Goal: Task Accomplishment & Management: Use online tool/utility

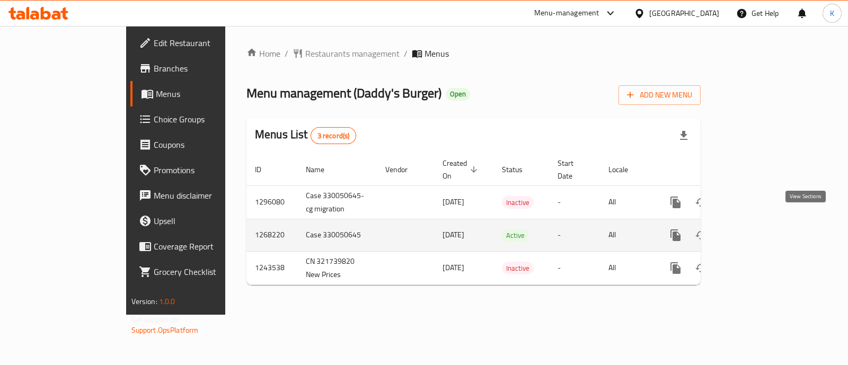
click at [759, 229] on icon "enhanced table" at bounding box center [752, 235] width 13 height 13
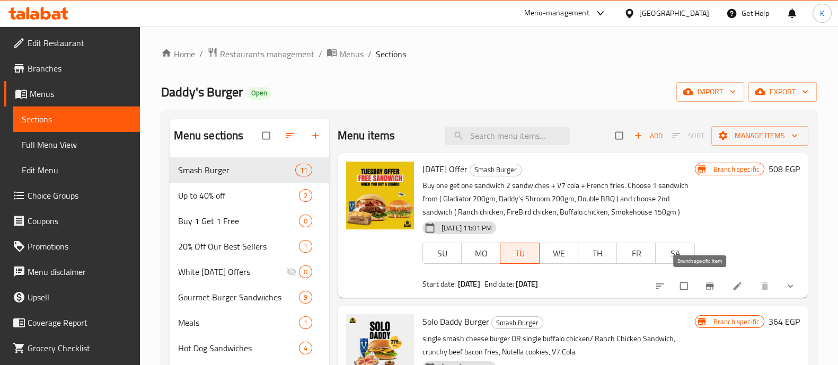
click at [705, 287] on icon "Branch-specific-item" at bounding box center [710, 286] width 11 height 11
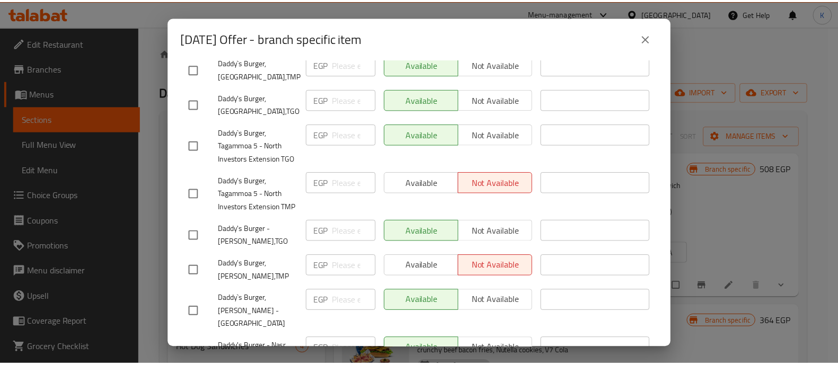
scroll to position [292, 0]
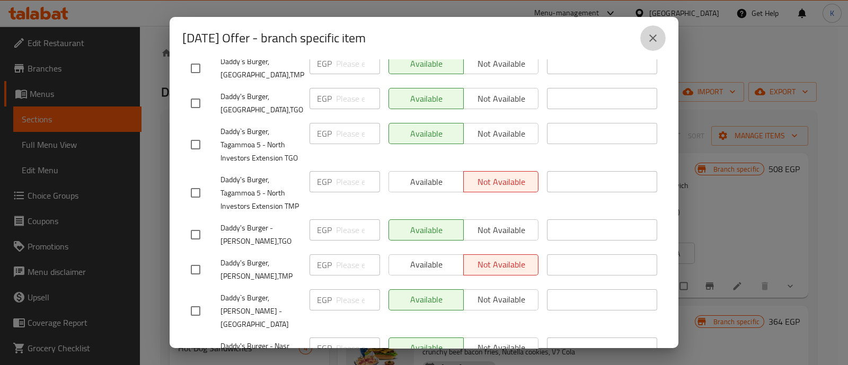
click at [657, 40] on icon "close" at bounding box center [653, 38] width 13 height 13
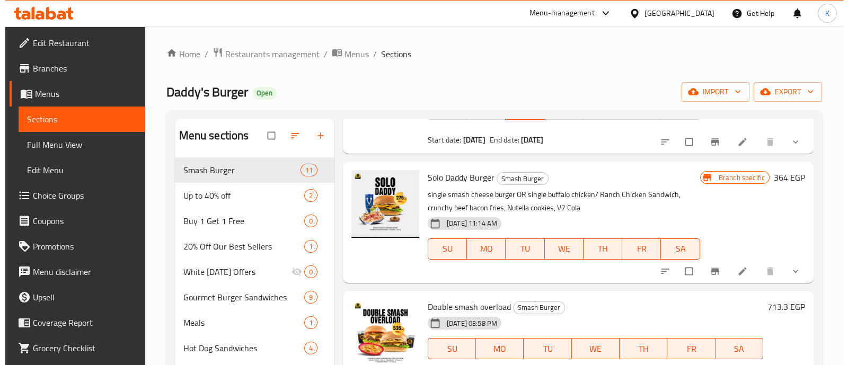
scroll to position [146, 0]
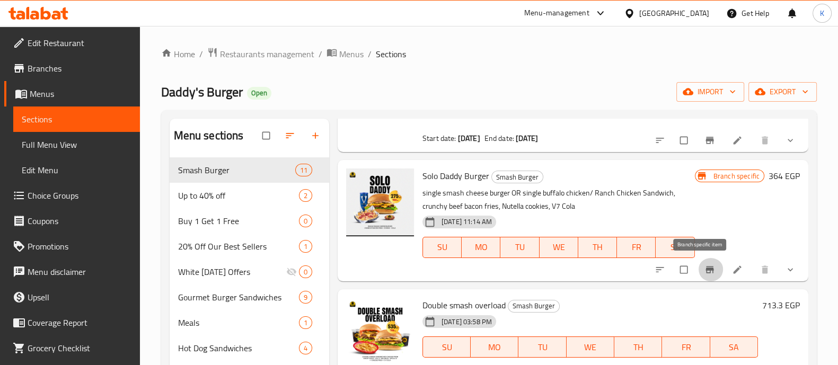
click at [706, 269] on icon "Branch-specific-item" at bounding box center [710, 269] width 8 height 7
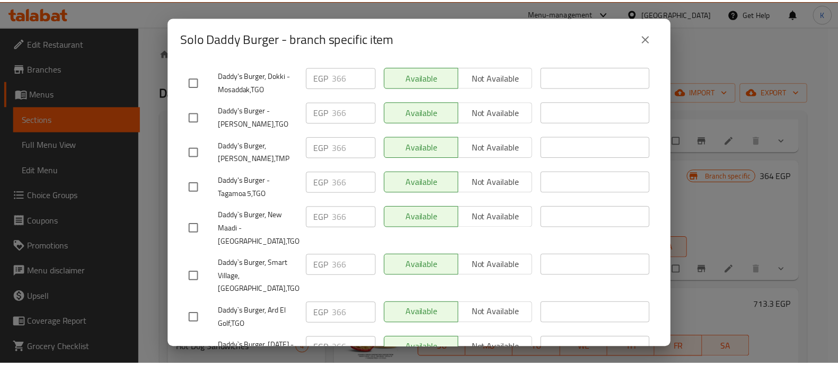
scroll to position [0, 0]
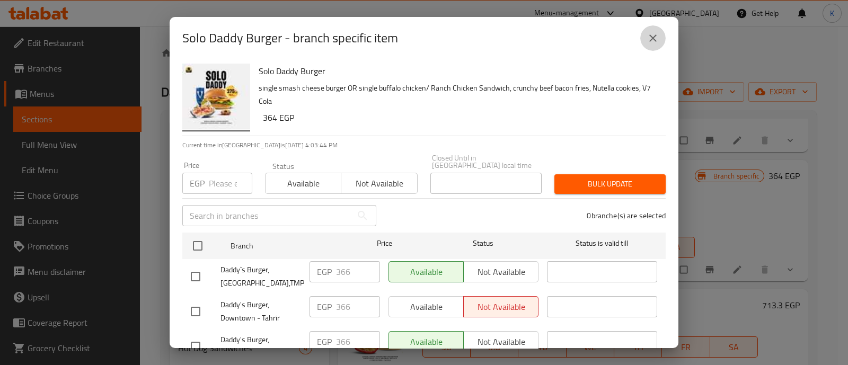
click at [654, 45] on button "close" at bounding box center [652, 37] width 25 height 25
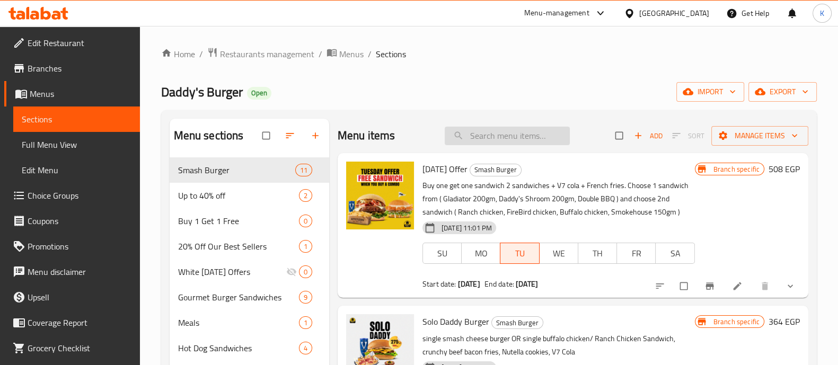
click at [472, 140] on input "search" at bounding box center [507, 136] width 125 height 19
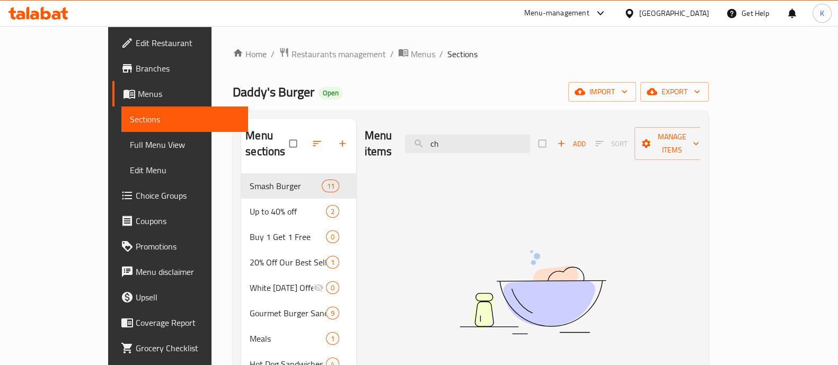
type input "c"
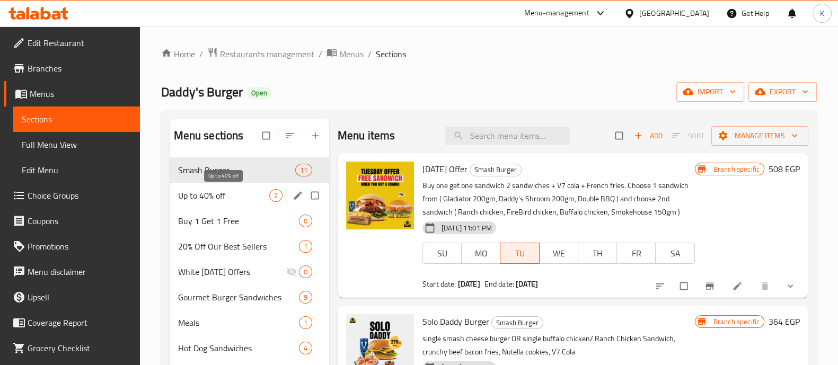
click at [252, 200] on span "Up to 40% off" at bounding box center [223, 195] width 91 height 13
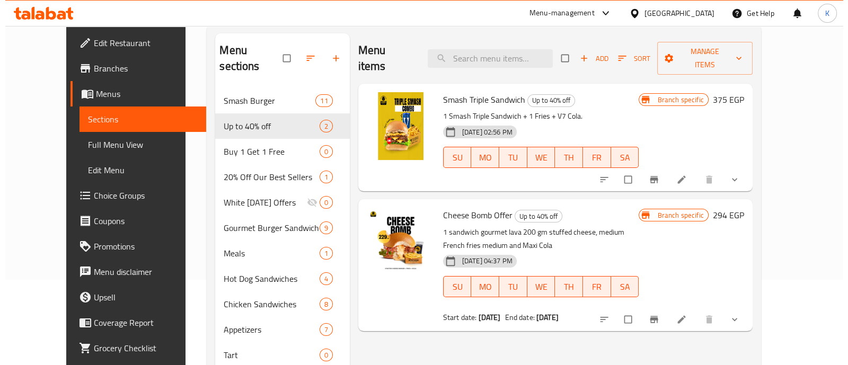
scroll to position [86, 0]
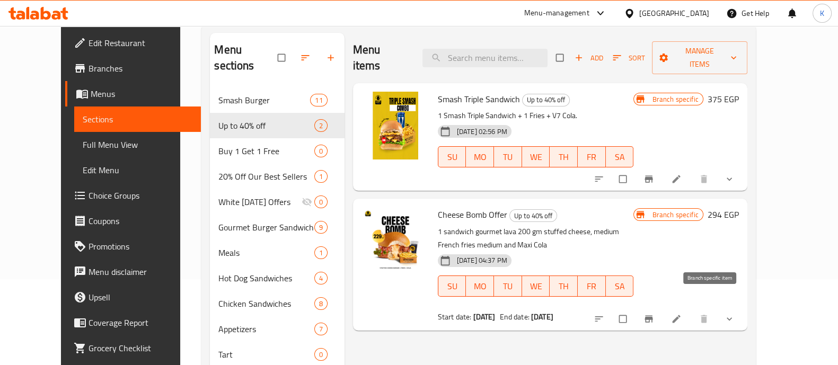
click at [654, 314] on icon "Branch-specific-item" at bounding box center [649, 319] width 11 height 11
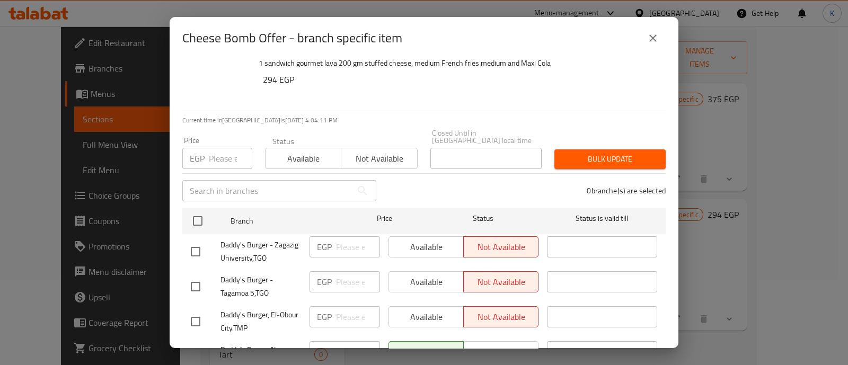
scroll to position [0, 0]
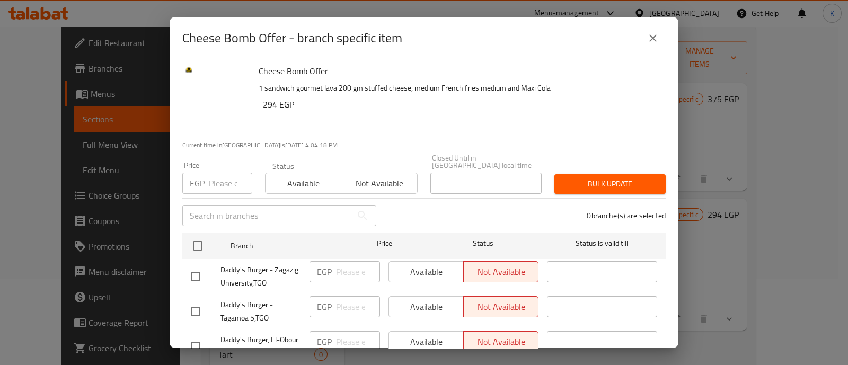
click at [647, 40] on icon "close" at bounding box center [653, 38] width 13 height 13
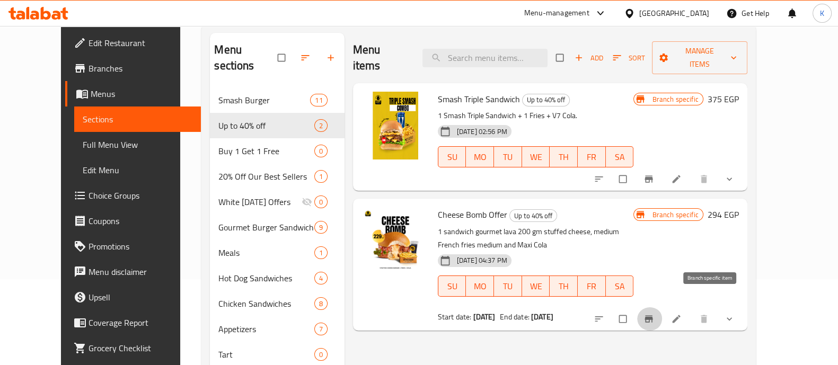
click at [653, 315] on icon "Branch-specific-item" at bounding box center [649, 318] width 8 height 7
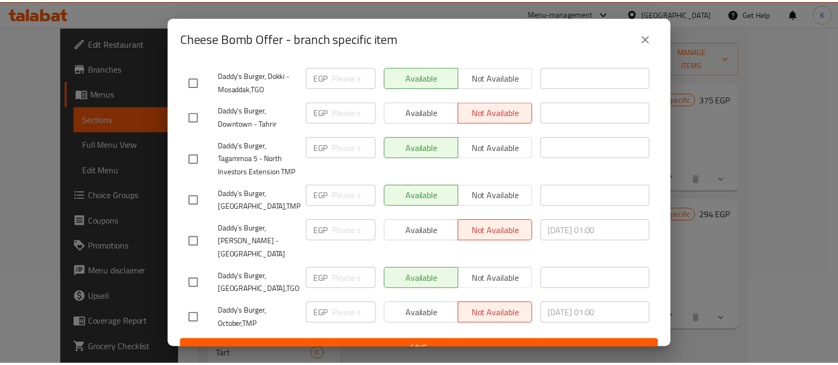
scroll to position [1143, 0]
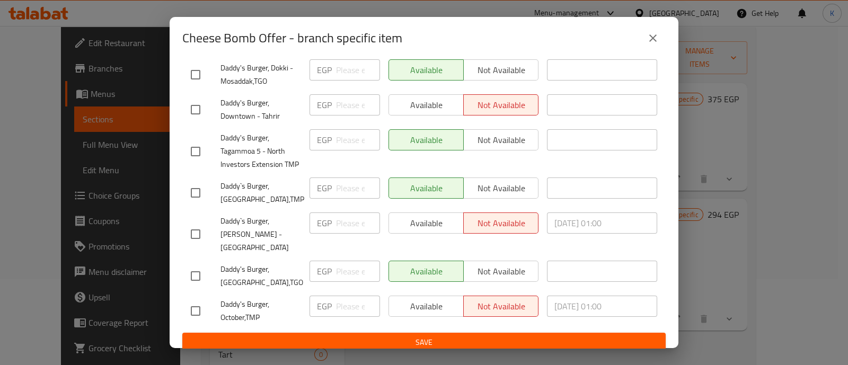
click at [645, 42] on button "close" at bounding box center [652, 37] width 25 height 25
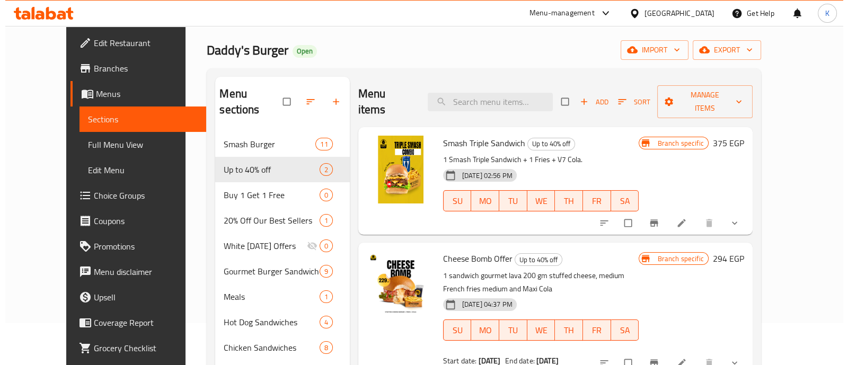
scroll to position [41, 0]
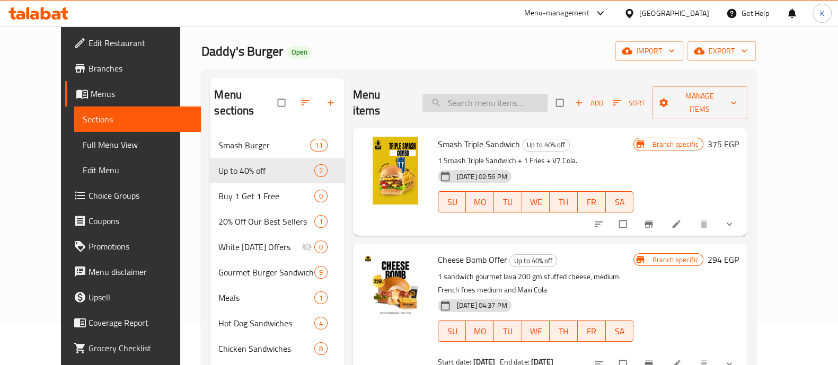
click at [505, 96] on input "search" at bounding box center [485, 103] width 125 height 19
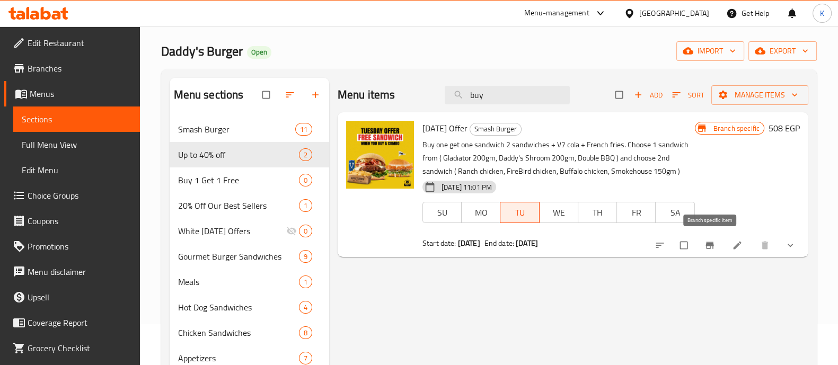
type input "buy"
click at [716, 246] on span "Branch-specific-item" at bounding box center [711, 245] width 13 height 11
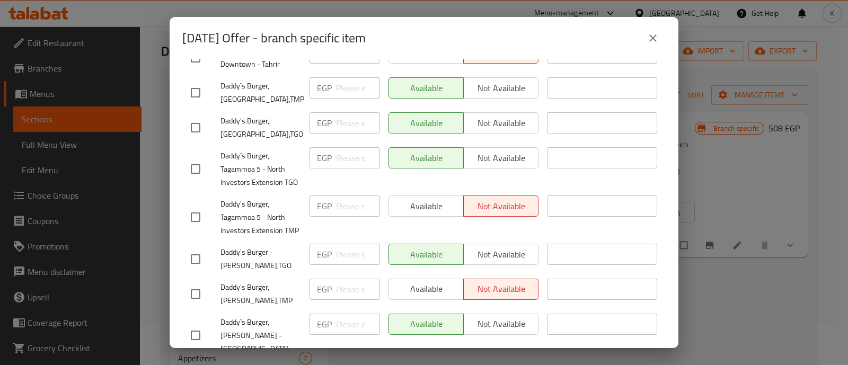
scroll to position [307, 0]
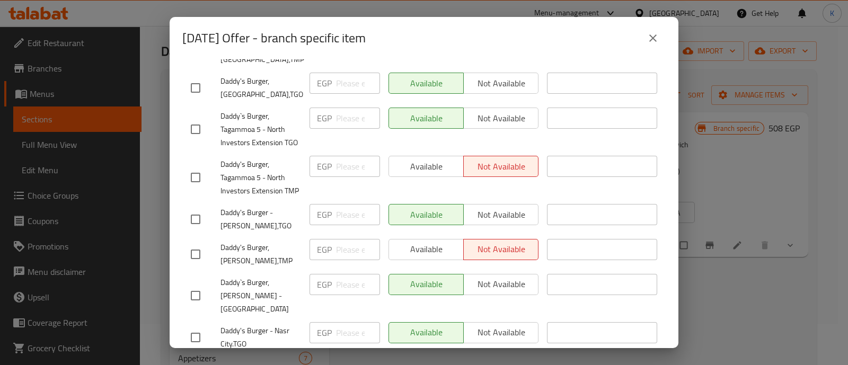
click at [238, 260] on span "Daddy's Burger, [PERSON_NAME],TMP" at bounding box center [261, 254] width 81 height 27
copy span "Daddy's Burger, [PERSON_NAME],TMP"
click at [244, 161] on span "Daddy's Burger, Tagammoa 5 - North Investors Extension TMP" at bounding box center [261, 178] width 81 height 40
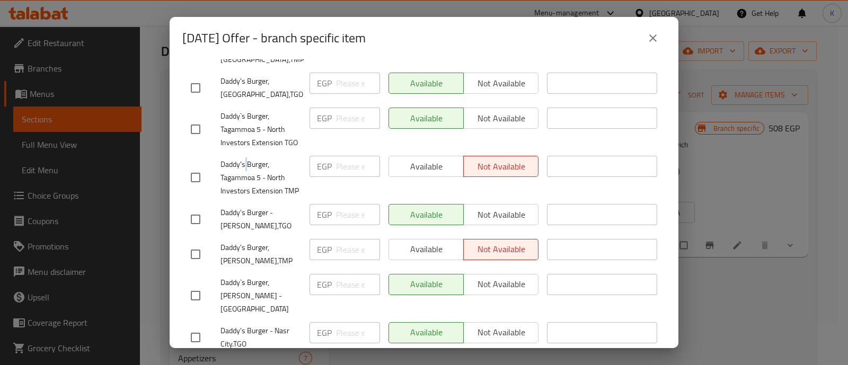
click at [244, 161] on span "Daddy's Burger, Tagammoa 5 - North Investors Extension TMP" at bounding box center [261, 178] width 81 height 40
copy span "Daddy's Burger, Tagammoa 5 - North Investors Extension TMP"
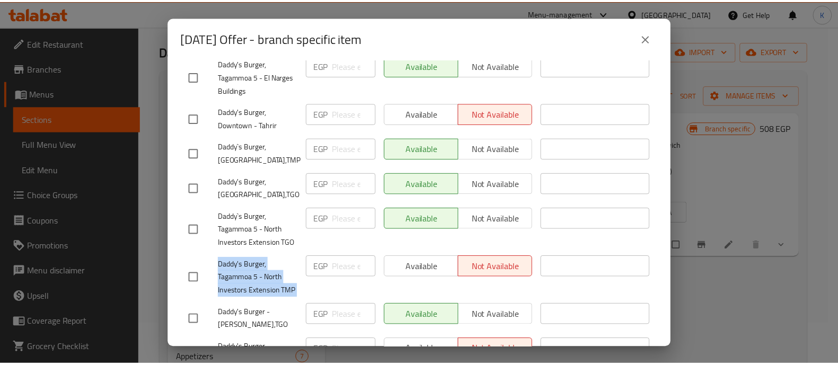
scroll to position [188, 0]
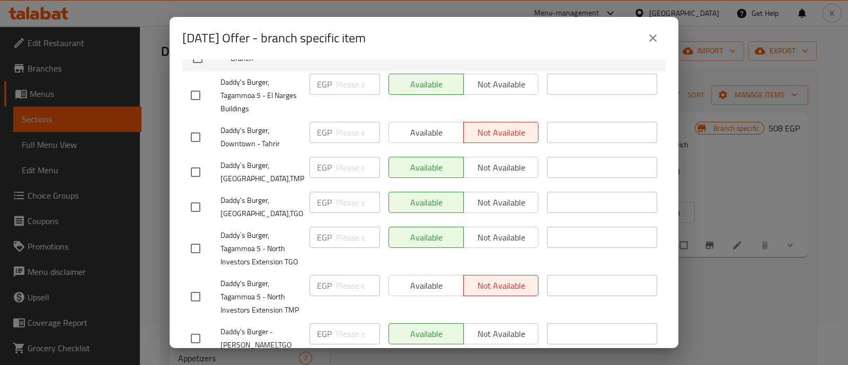
click at [245, 134] on span "Daddy's Burger, Downtown - Tahrir" at bounding box center [261, 137] width 81 height 27
copy span "Daddy's Burger, Downtown - Tahrir"
click at [651, 36] on icon "close" at bounding box center [652, 37] width 7 height 7
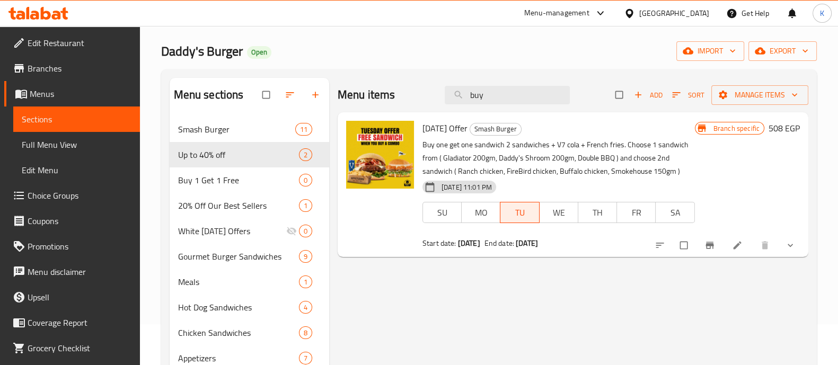
click at [616, 22] on div "Menu-management" at bounding box center [566, 13] width 100 height 25
click at [590, 13] on div "Menu-management" at bounding box center [556, 13] width 65 height 13
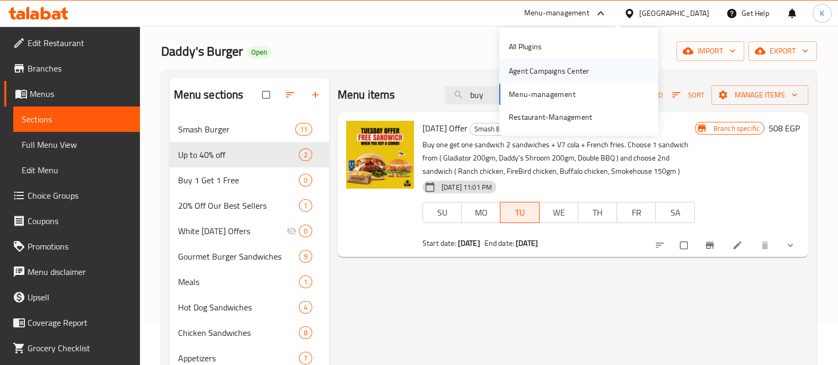
click at [581, 73] on div "Agent Campaigns Center" at bounding box center [549, 71] width 80 height 12
